Goal: Find specific page/section: Find specific page/section

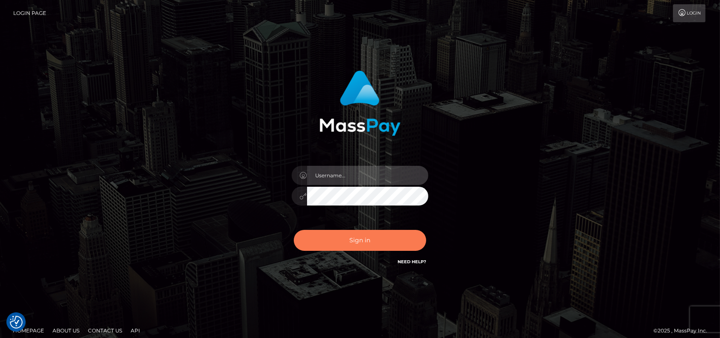
type input "petros.kidane"
click at [347, 240] on button "Sign in" at bounding box center [360, 240] width 132 height 21
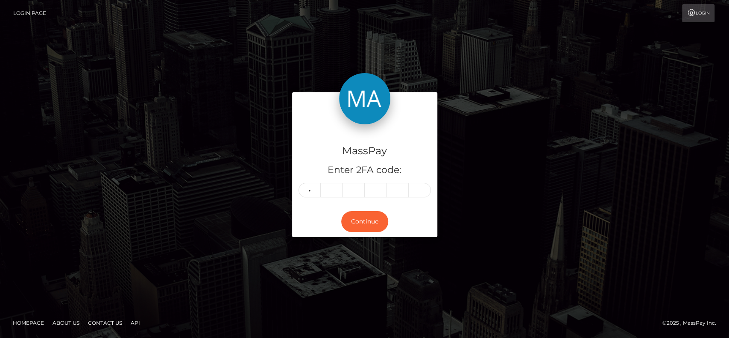
type input "1"
type input "3"
type input "0"
type input "8"
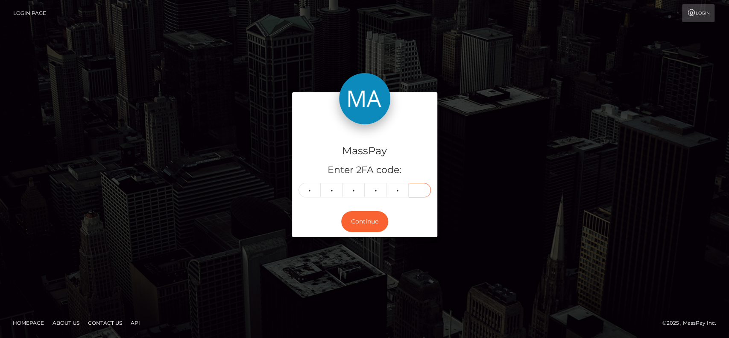
type input "2"
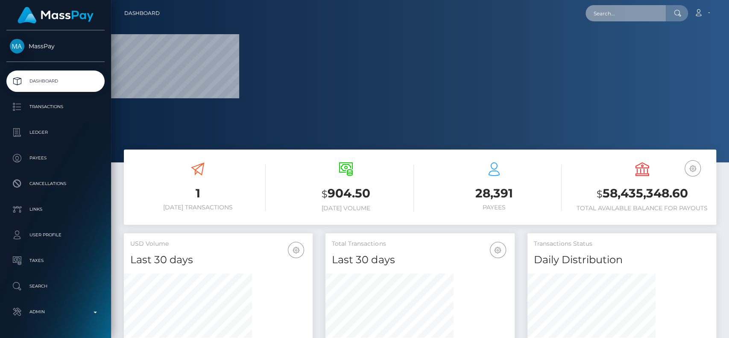
click at [611, 13] on input "text" at bounding box center [626, 13] width 80 height 16
paste input "[EMAIL_ADDRESS][DOMAIN_NAME]"
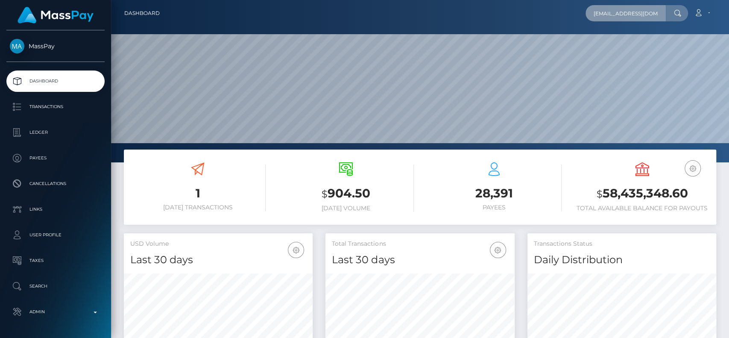
scroll to position [151, 189]
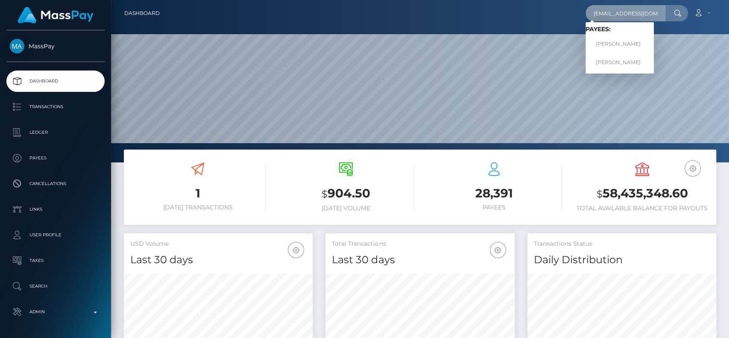
type input "[EMAIL_ADDRESS][DOMAIN_NAME]"
click at [636, 38] on link "RAYENE BOUZID" at bounding box center [620, 44] width 68 height 16
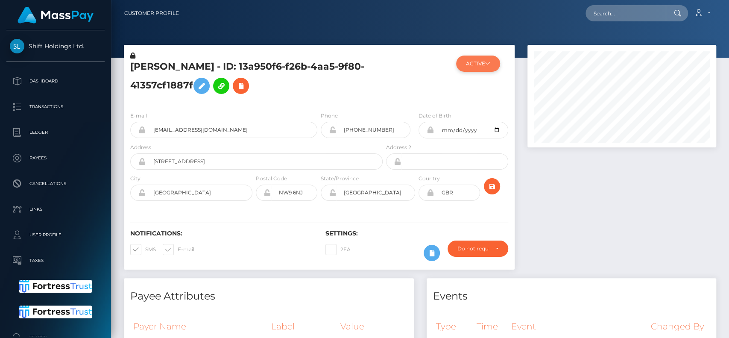
scroll to position [103, 189]
click at [488, 63] on icon at bounding box center [487, 63] width 5 height 5
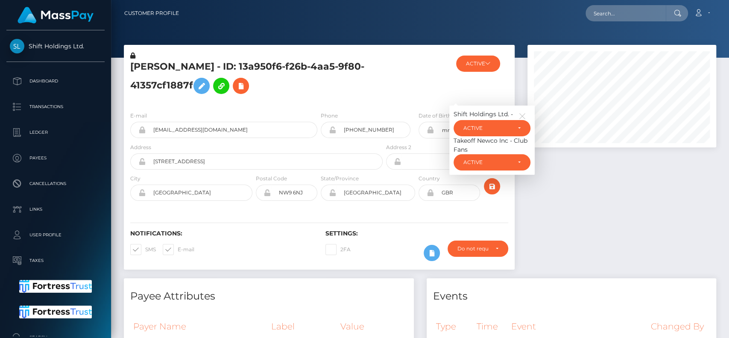
click at [356, 74] on h5 "[PERSON_NAME] - ID: 13a950f6-f26b-4aa5-9f80-41357cf1887f" at bounding box center [254, 79] width 248 height 38
click at [388, 82] on div at bounding box center [416, 77] width 65 height 53
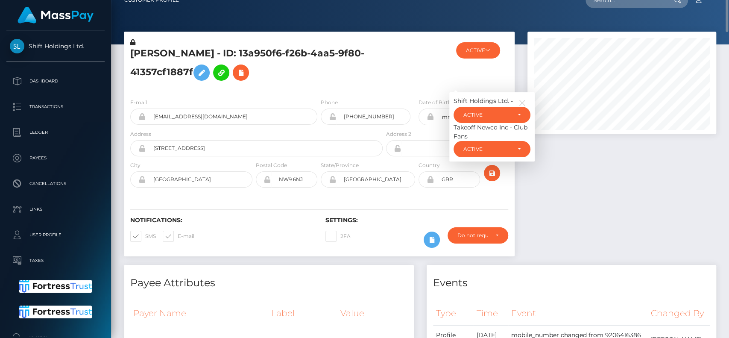
scroll to position [0, 0]
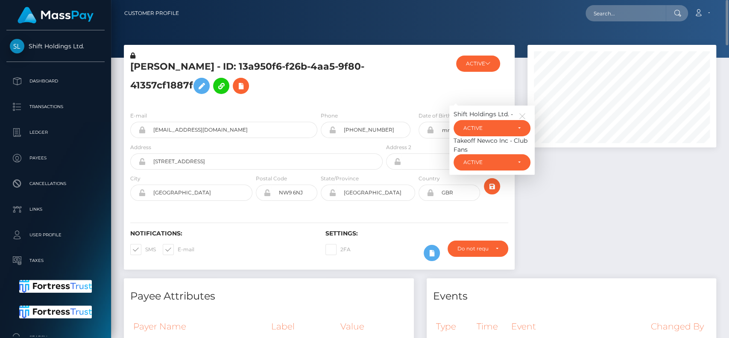
click at [390, 70] on div at bounding box center [416, 77] width 65 height 53
click at [519, 111] on button "button" at bounding box center [525, 115] width 12 height 10
